Goal: Task Accomplishment & Management: Manage account settings

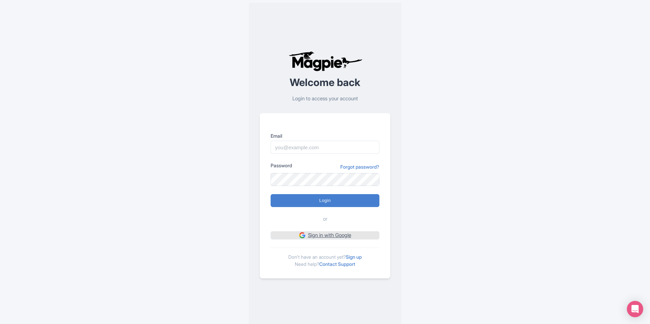
click at [323, 236] on link "Sign in with Google" at bounding box center [325, 235] width 109 height 9
click at [305, 147] on input "Email" at bounding box center [325, 147] width 109 height 13
paste input "[EMAIL_ADDRESS][DOMAIN_NAME]"
type input "[EMAIL_ADDRESS][DOMAIN_NAME]"
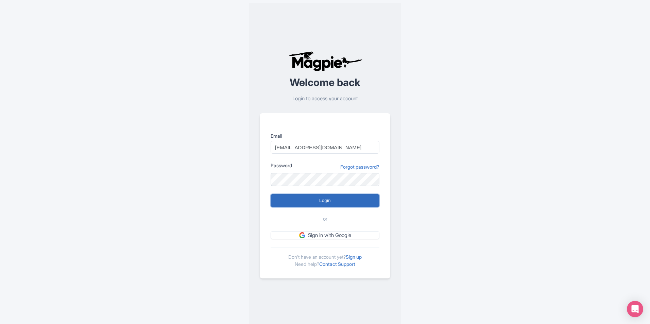
click at [305, 202] on input "Login" at bounding box center [325, 200] width 109 height 13
type input "Logging in..."
